Goal: Task Accomplishment & Management: Use online tool/utility

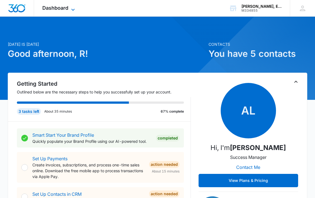
click at [58, 7] on span "Dashboard" at bounding box center [55, 8] width 26 height 6
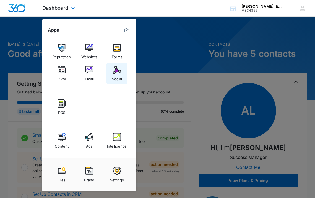
click at [116, 70] on img at bounding box center [117, 70] width 8 height 8
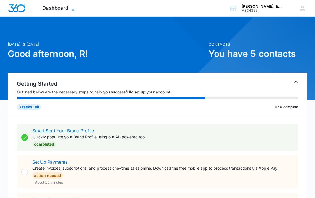
click at [67, 10] on span "Dashboard" at bounding box center [55, 8] width 26 height 6
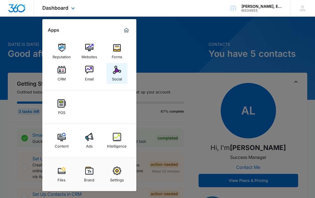
click at [121, 68] on img at bounding box center [117, 70] width 8 height 8
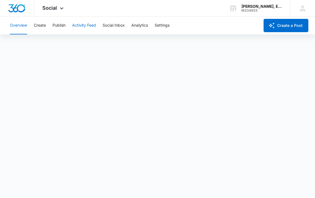
click at [81, 25] on button "Activity Feed" at bounding box center [84, 26] width 24 height 18
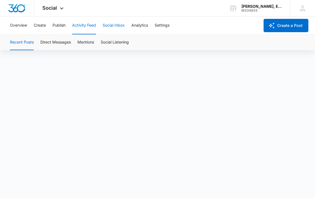
click at [111, 25] on button "Social Inbox" at bounding box center [114, 26] width 22 height 18
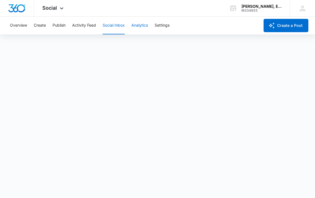
click at [143, 27] on button "Analytics" at bounding box center [140, 26] width 17 height 18
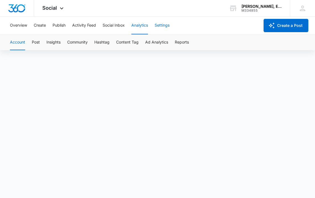
click at [164, 24] on button "Settings" at bounding box center [162, 26] width 15 height 18
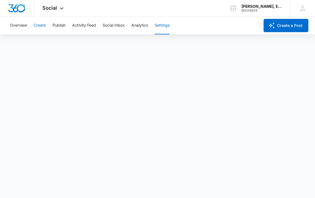
click at [43, 25] on button "Create" at bounding box center [40, 26] width 12 height 18
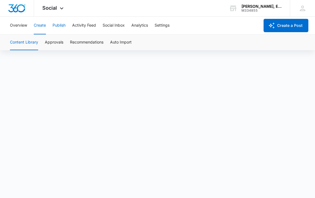
click at [58, 25] on button "Publish" at bounding box center [59, 26] width 13 height 18
